Goal: Task Accomplishment & Management: Manage account settings

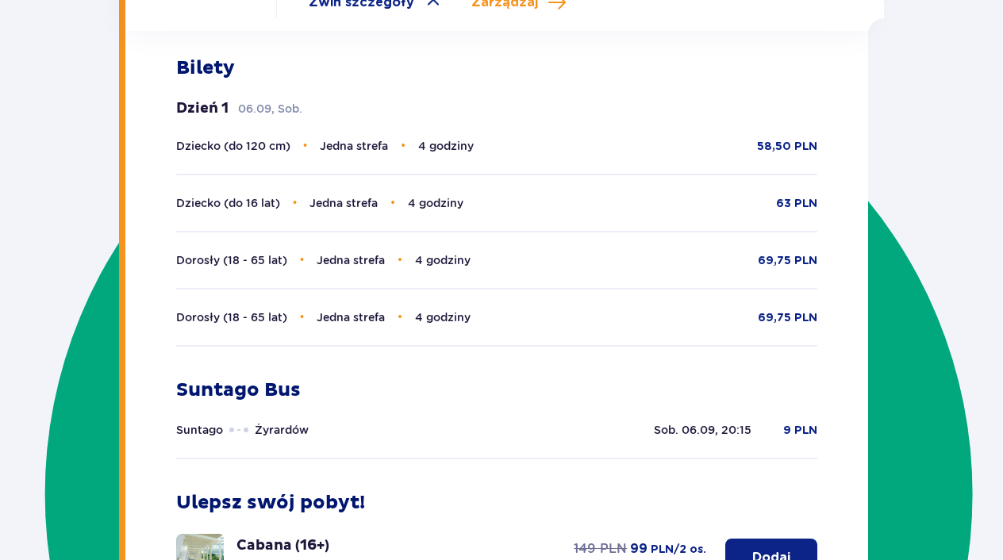
scroll to position [635, 0]
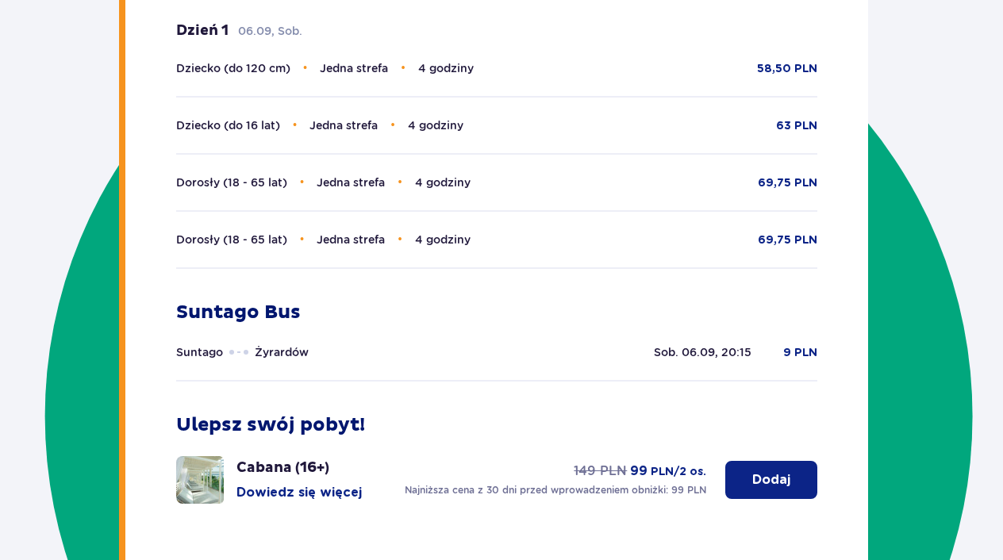
click at [716, 356] on p "Sob. 06.09, 20:15" at bounding box center [703, 352] width 98 height 16
type textarea ","
click at [716, 356] on p "Sob. 06.09, 20:15" at bounding box center [703, 352] width 98 height 16
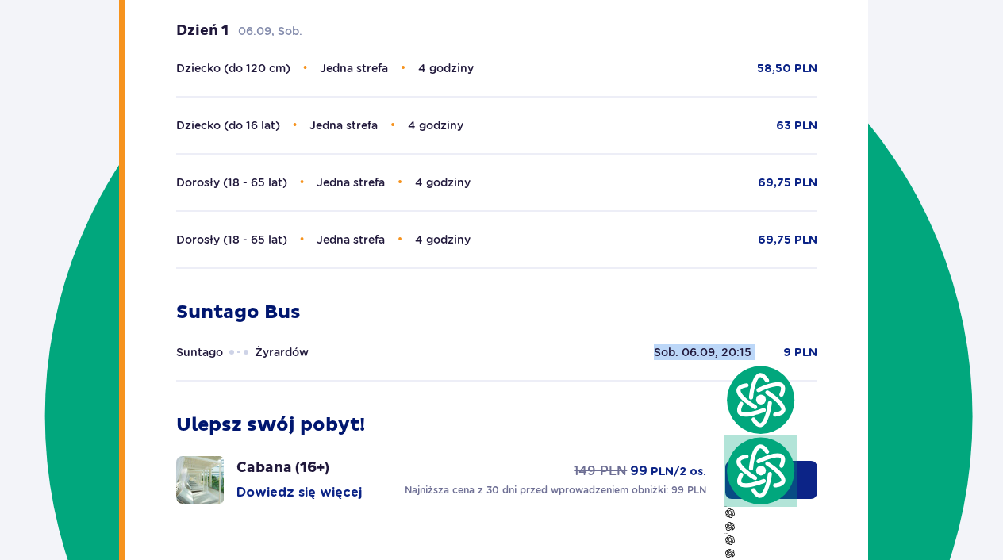
click at [716, 356] on p "Sob. 06.09, 20:15" at bounding box center [703, 352] width 98 height 16
drag, startPoint x: 716, startPoint y: 356, endPoint x: 694, endPoint y: 350, distance: 23.1
click at [694, 350] on p "Sob. 06.09, 20:15" at bounding box center [703, 352] width 98 height 16
click at [696, 341] on div "Suntago Bus Suntago Żyrardów Sob. 06.09, 20:15 9 PLN" at bounding box center [497, 341] width 642 height 81
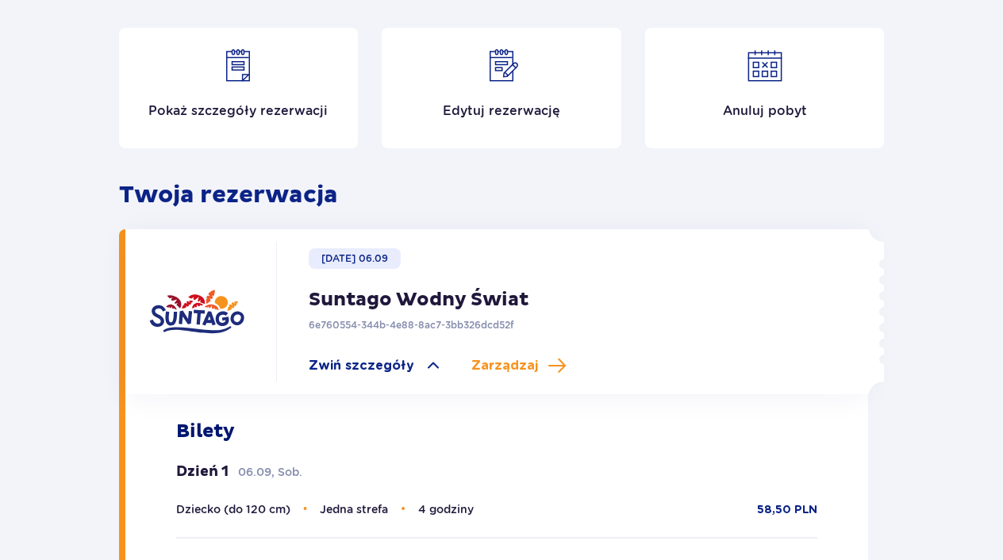
scroll to position [117, 0]
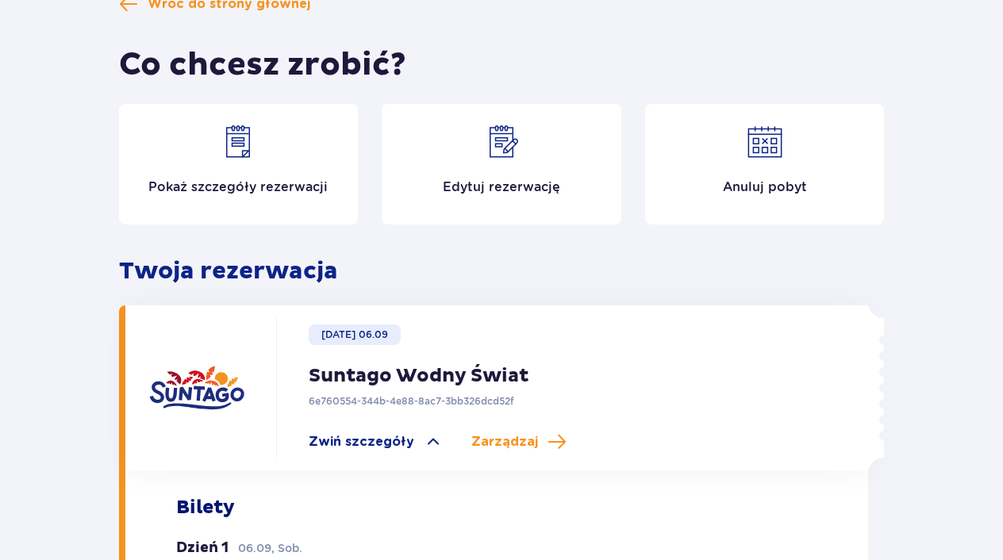
click at [430, 159] on div "Edytuj rezerwację" at bounding box center [502, 164] width 240 height 121
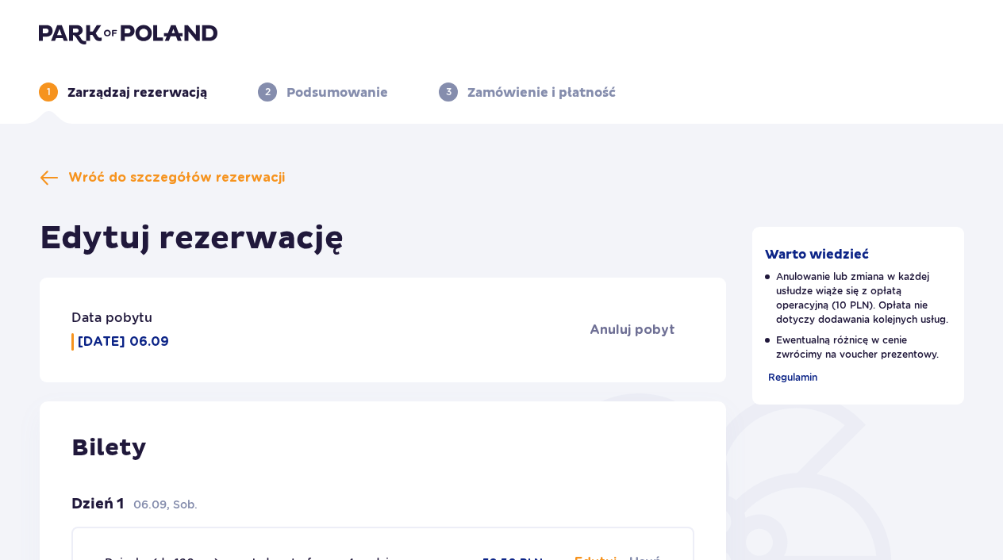
click at [53, 25] on img at bounding box center [128, 33] width 179 height 22
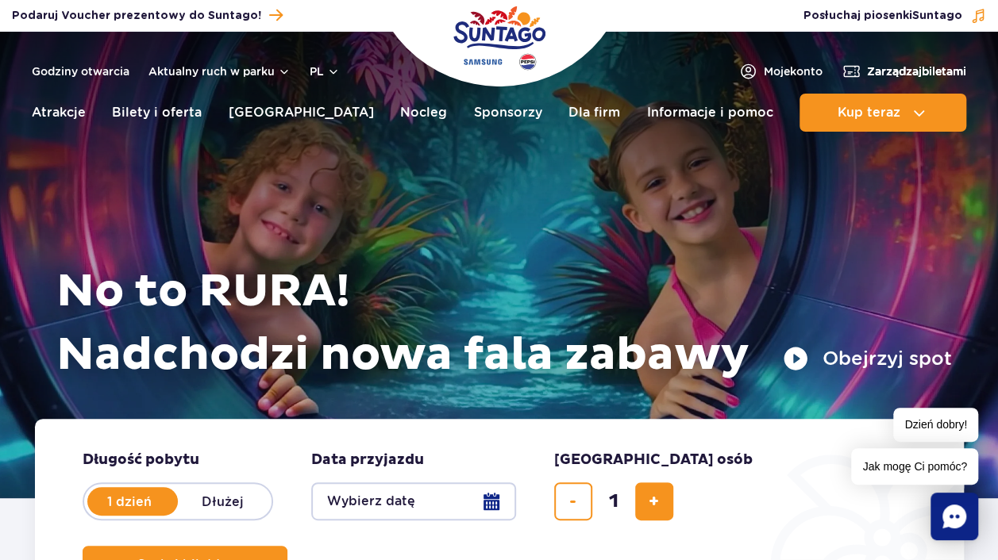
click at [867, 71] on span "Zarządzaj biletami" at bounding box center [916, 71] width 99 height 16
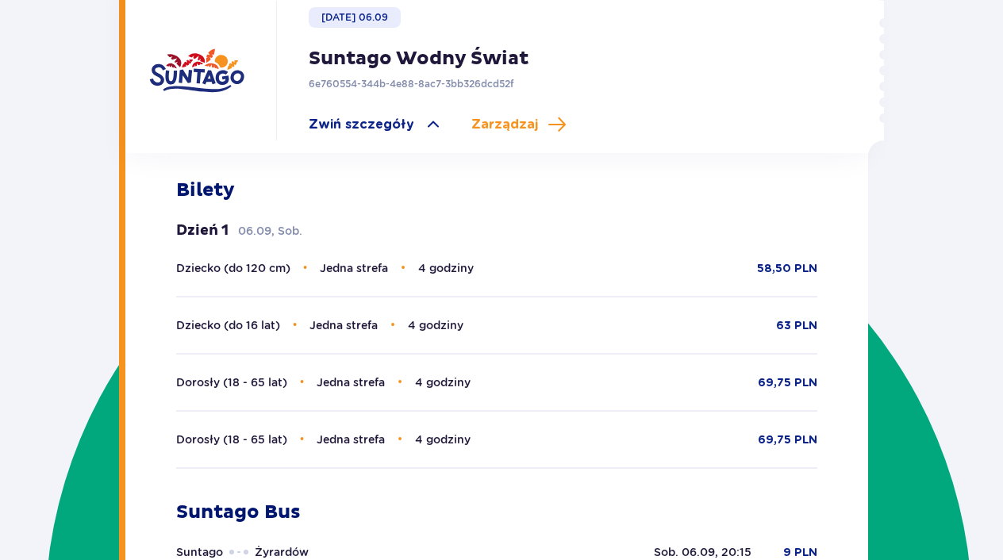
scroll to position [117, 0]
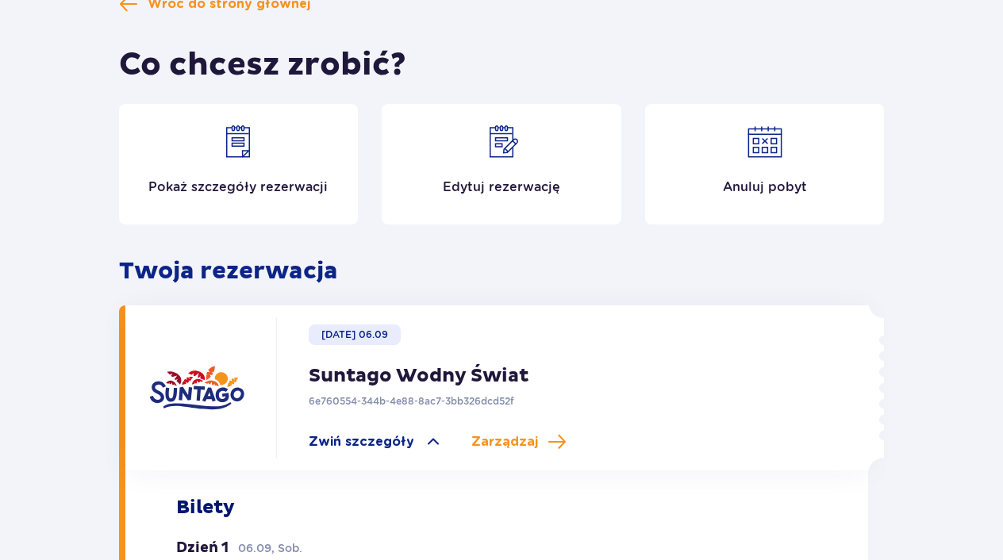
click at [184, 369] on img at bounding box center [196, 388] width 95 height 95
click at [192, 379] on img at bounding box center [196, 388] width 95 height 95
click at [257, 197] on div "Pokaż szczegóły rezerwacji" at bounding box center [239, 164] width 240 height 121
click at [257, 229] on div "Pokaż szczegóły rezerwacji Edytuj rezerwację Anuluj pobyt" at bounding box center [502, 170] width 766 height 133
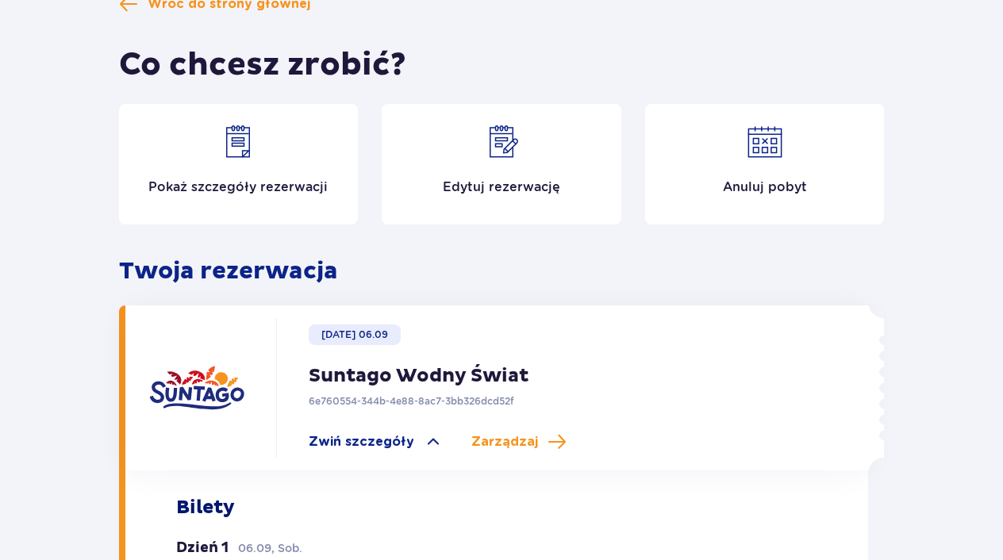
click at [256, 240] on div "Wróć do strony głównej Co chcesz zrobić? Pokaż szczegóły rezerwacji Edytuj reze…" at bounding box center [502, 545] width 766 height 1102
click at [248, 270] on p "Twoja rezerwacja" at bounding box center [502, 271] width 766 height 30
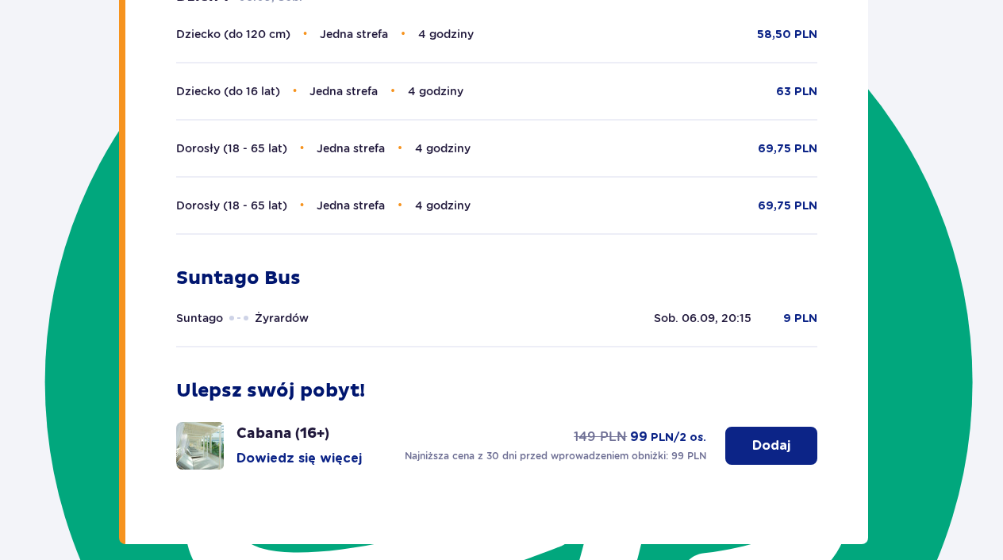
scroll to position [752, 0]
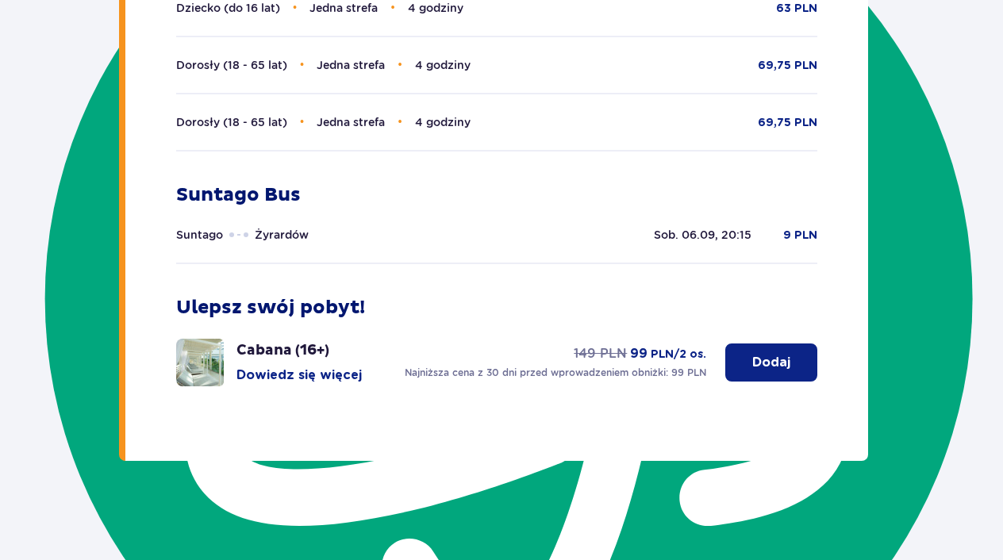
click at [448, 241] on div "Suntago Żyrardów" at bounding box center [412, 235] width 472 height 16
type textarea "Żyrardów"
click at [448, 241] on div "Suntago Żyrardów" at bounding box center [412, 235] width 472 height 16
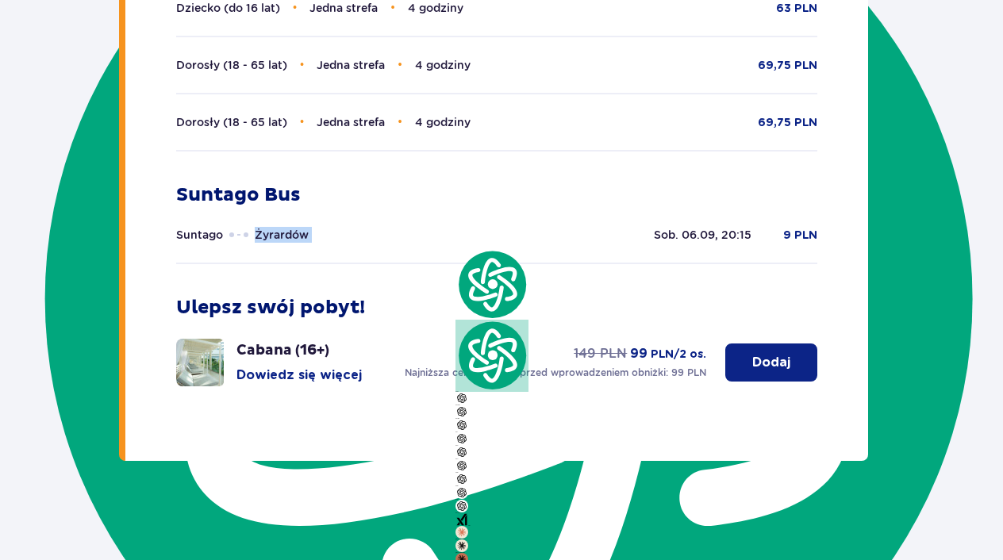
click at [448, 241] on div "Suntago Żyrardów" at bounding box center [412, 235] width 472 height 16
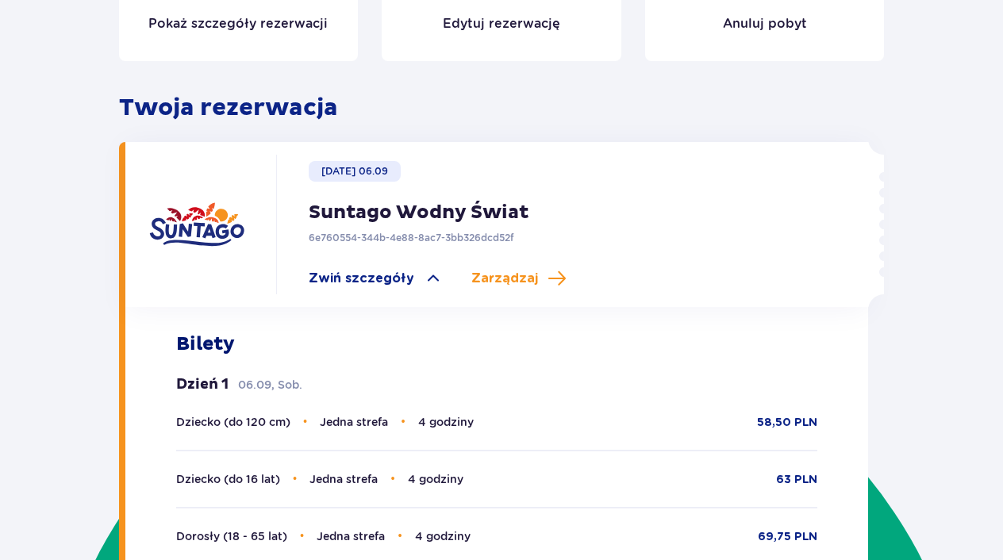
scroll to position [276, 0]
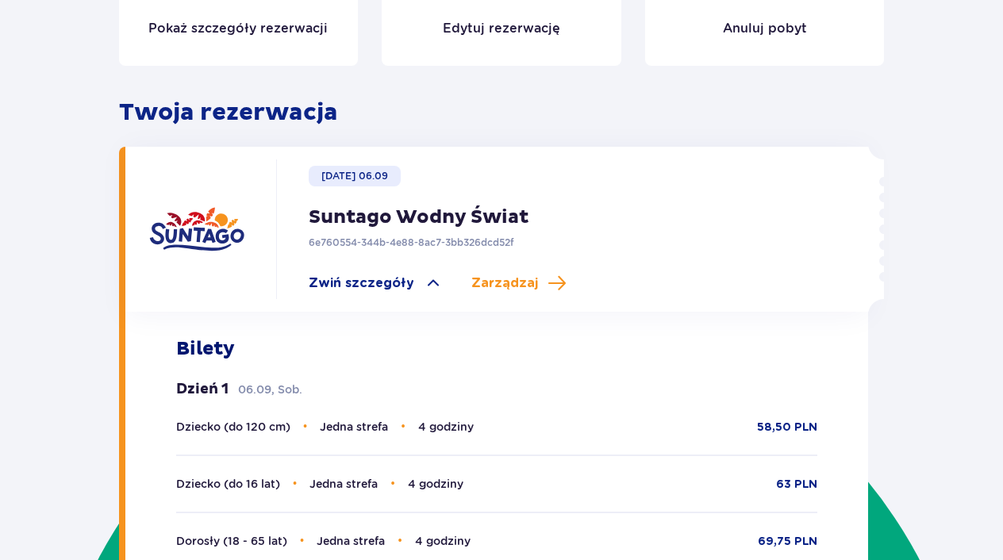
click at [183, 239] on img at bounding box center [196, 229] width 95 height 95
click at [184, 238] on img at bounding box center [196, 229] width 95 height 95
drag, startPoint x: 184, startPoint y: 238, endPoint x: 365, endPoint y: 278, distance: 185.3
click at [365, 278] on span "Zwiń szczegóły" at bounding box center [362, 283] width 106 height 17
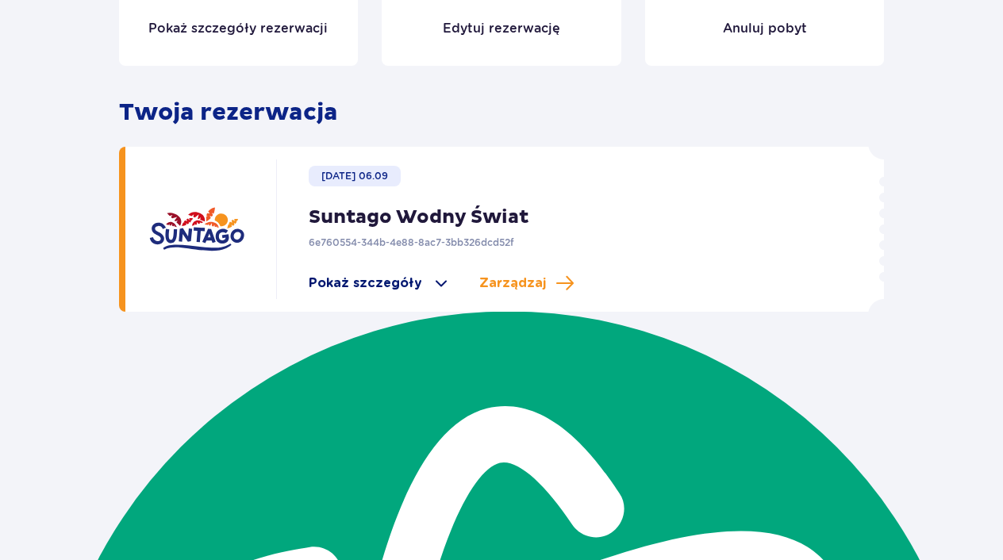
scroll to position [123, 0]
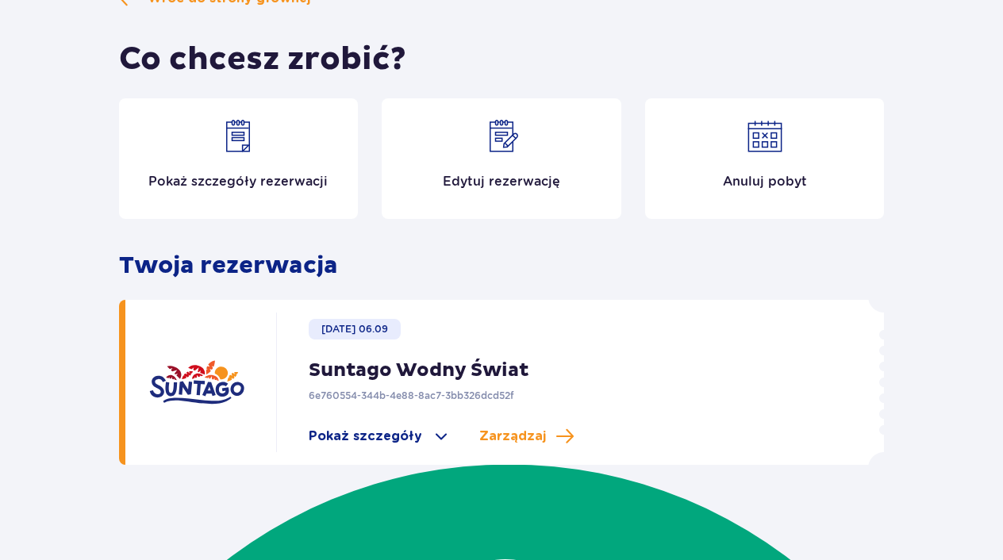
click at [333, 424] on div "Sobota 06.09 Suntago Wodny Świat 6e760554-344b-4e88-8ac7-3bb326dcd52f Pokaż szc…" at bounding box center [547, 383] width 542 height 140
click at [523, 435] on span "Zarządzaj" at bounding box center [512, 436] width 67 height 17
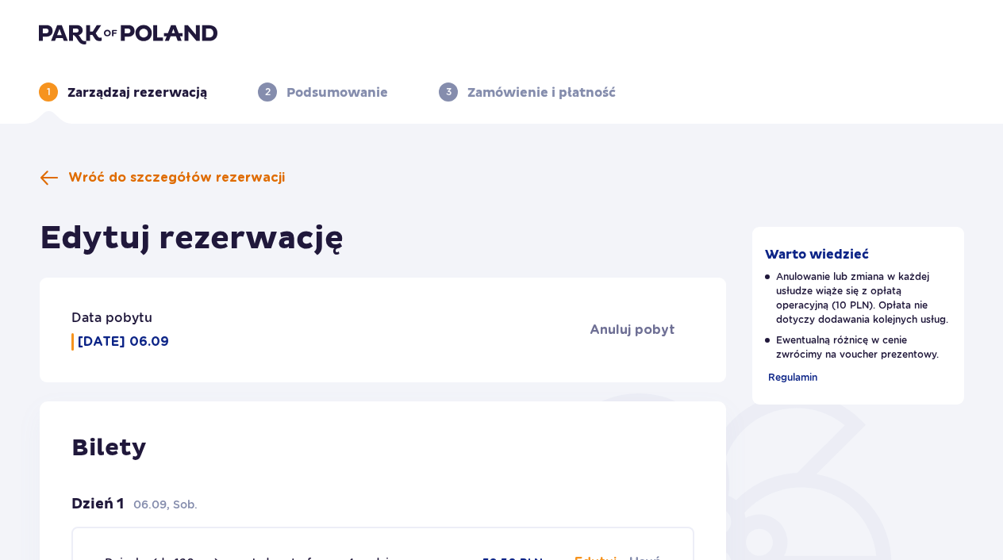
click at [101, 183] on span "Wróć do szczegółów rezerwacji" at bounding box center [176, 177] width 217 height 17
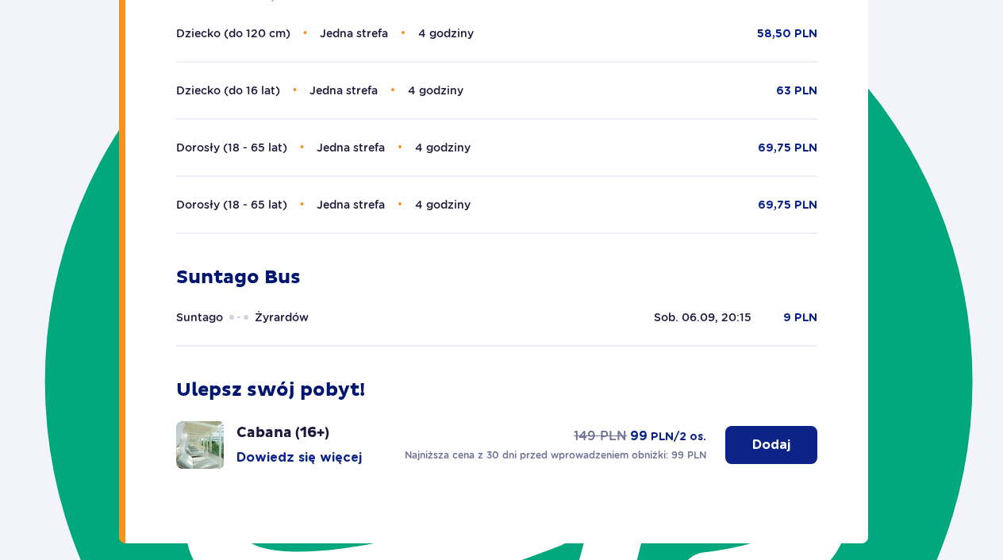
scroll to position [752, 0]
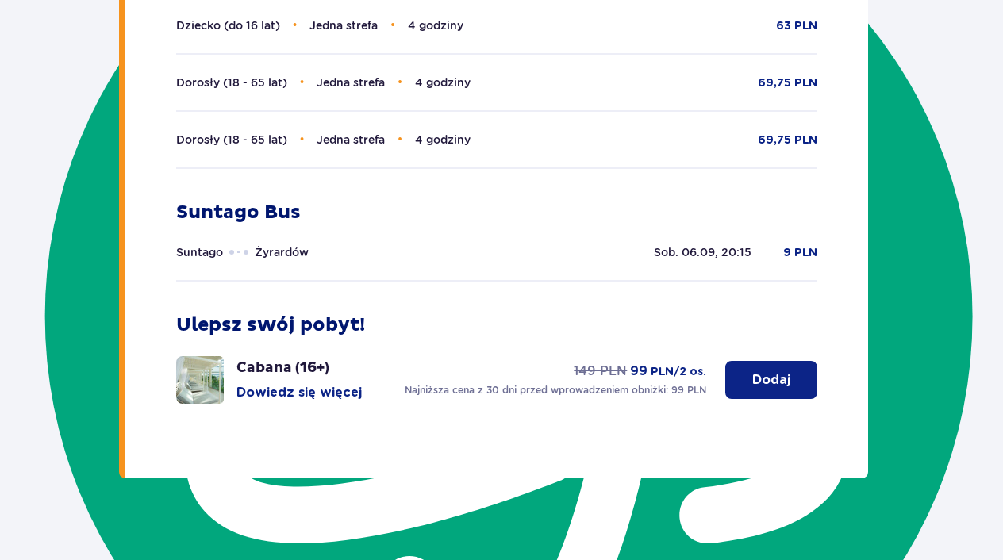
scroll to position [752, 0]
